Goal: Find specific page/section: Find specific page/section

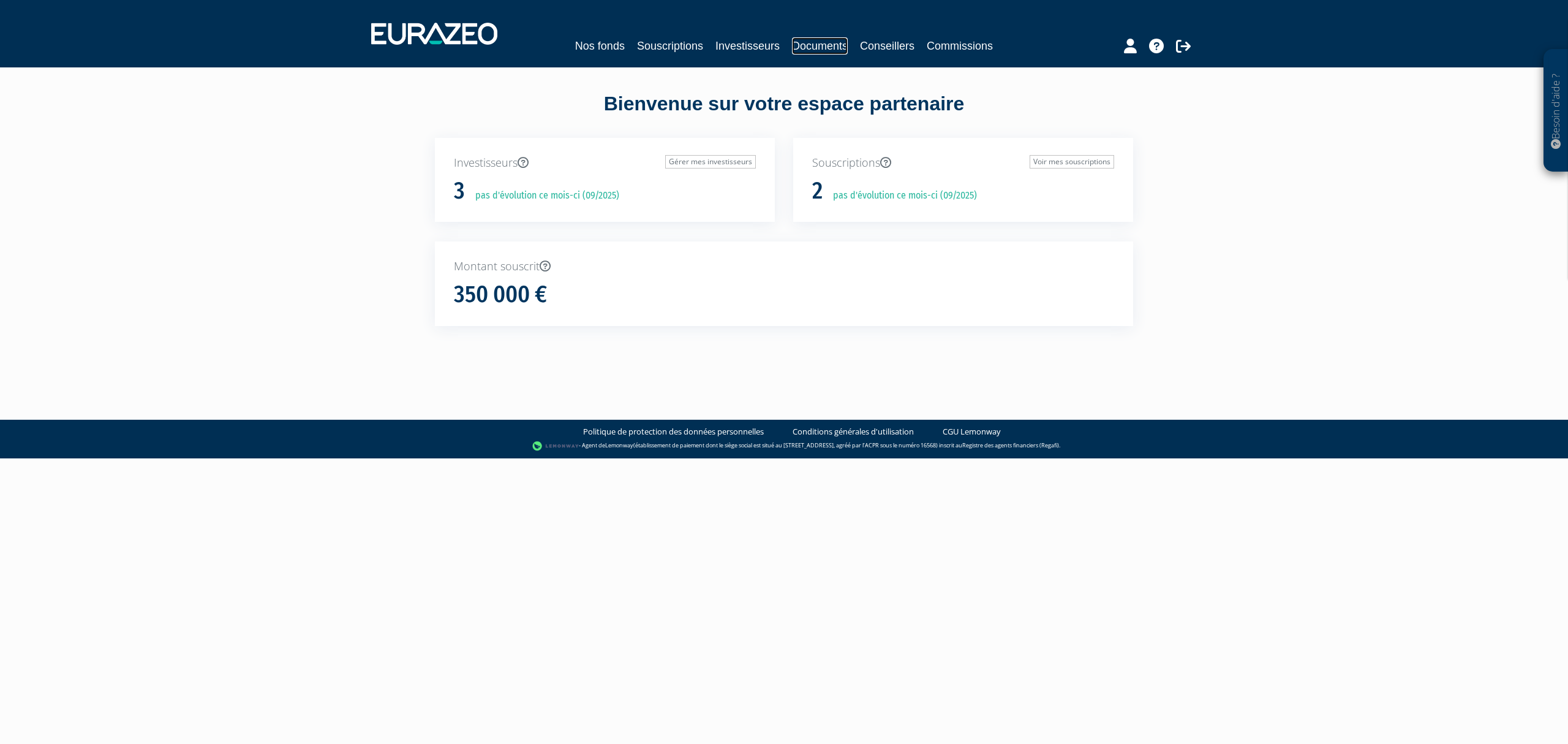
click at [823, 44] on link "Documents" at bounding box center [820, 46] width 56 height 17
click at [831, 48] on link "Documents" at bounding box center [820, 46] width 56 height 17
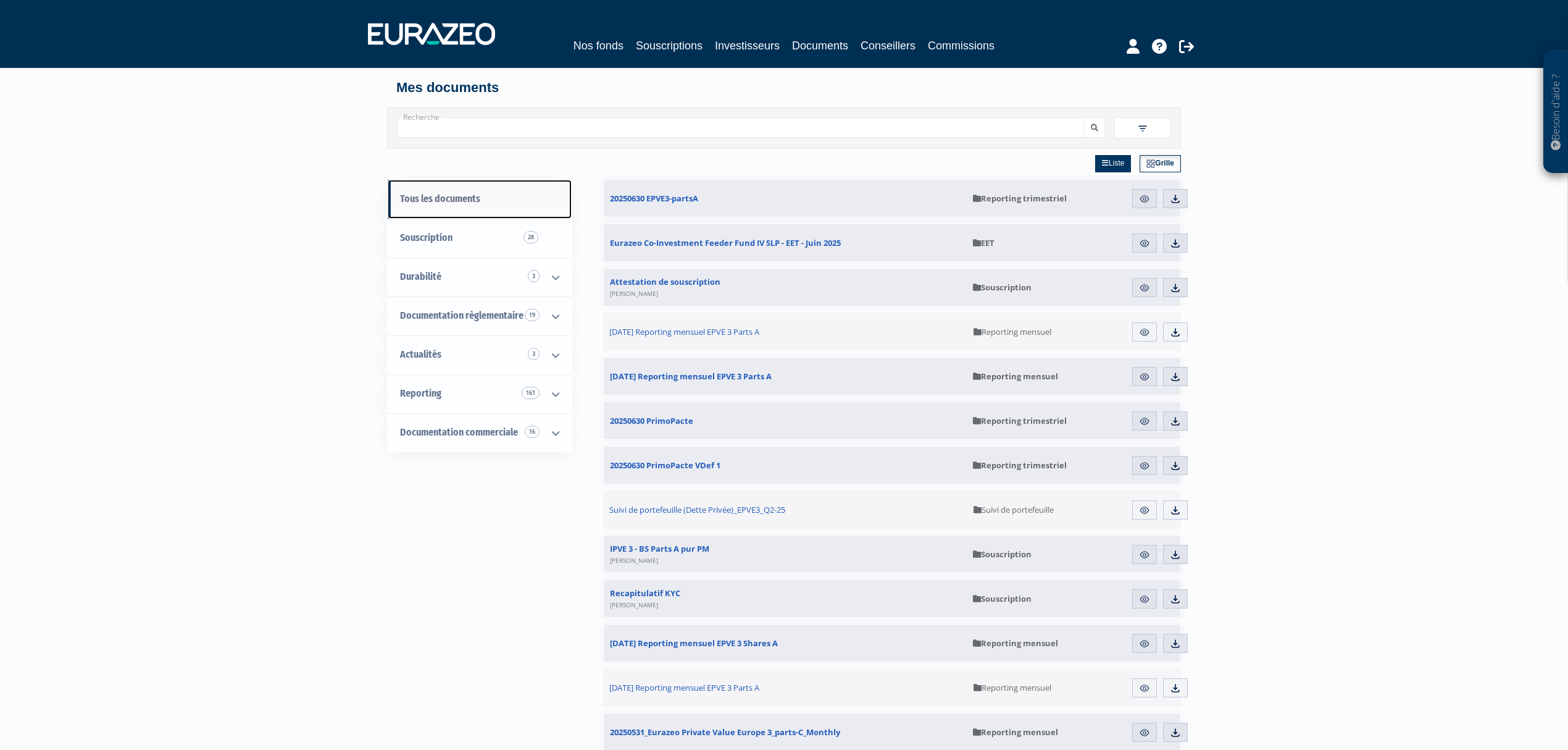
click at [471, 201] on link "Tous les documents" at bounding box center [480, 199] width 184 height 39
